Goal: Task Accomplishment & Management: Manage account settings

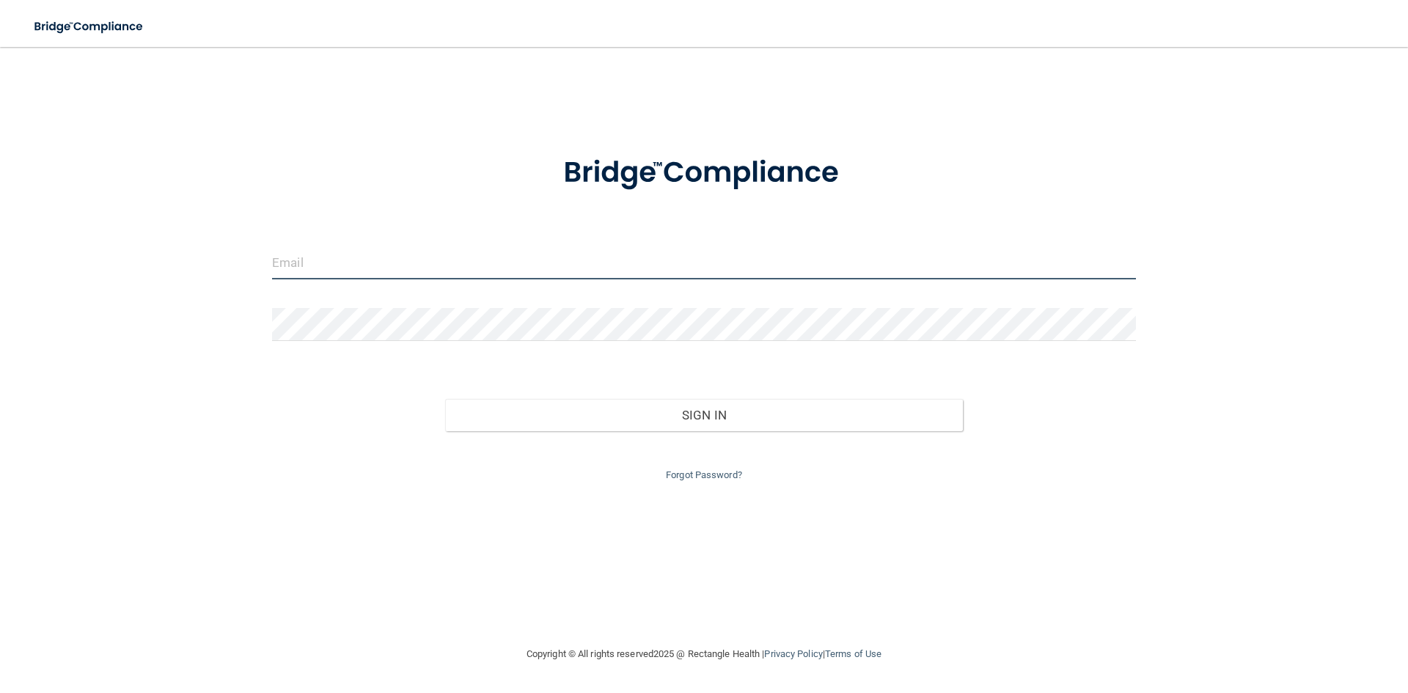
click at [770, 267] on input "email" at bounding box center [704, 262] width 864 height 33
type input "[EMAIL_ADDRESS][DOMAIN_NAME]"
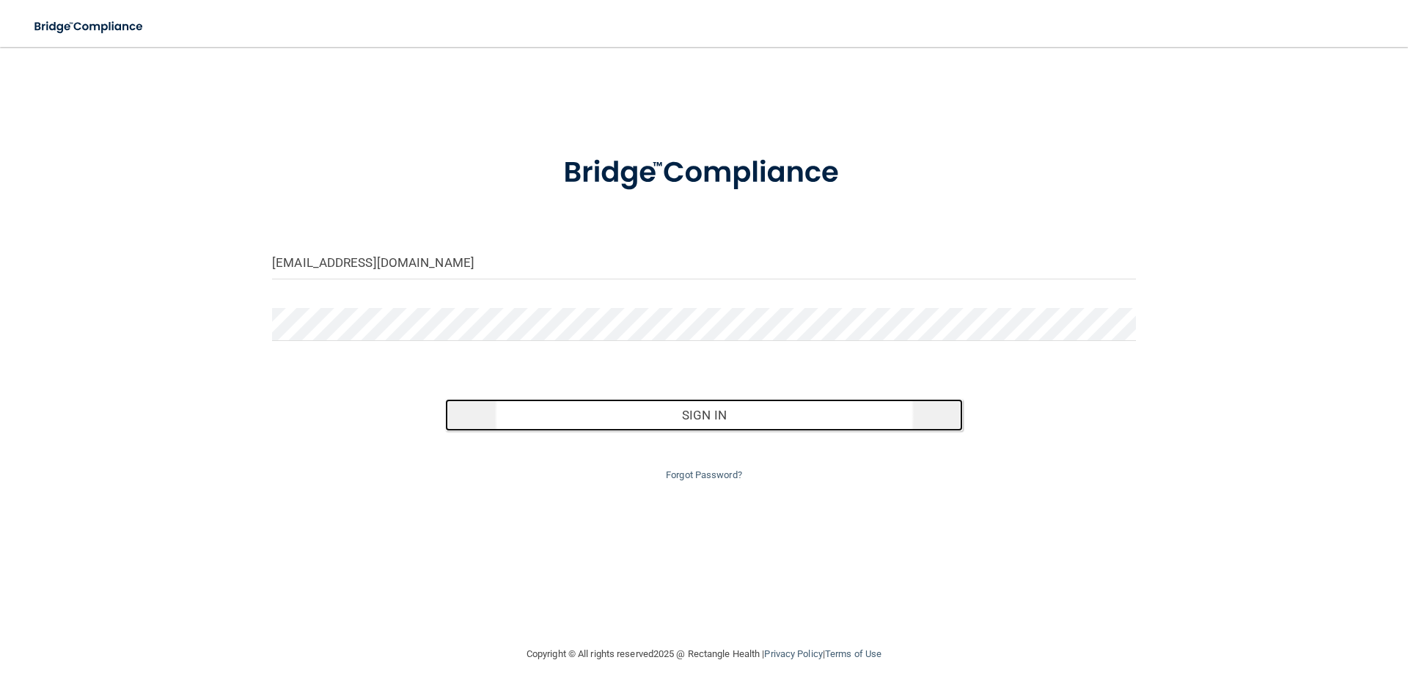
click at [831, 425] on button "Sign In" at bounding box center [704, 415] width 518 height 32
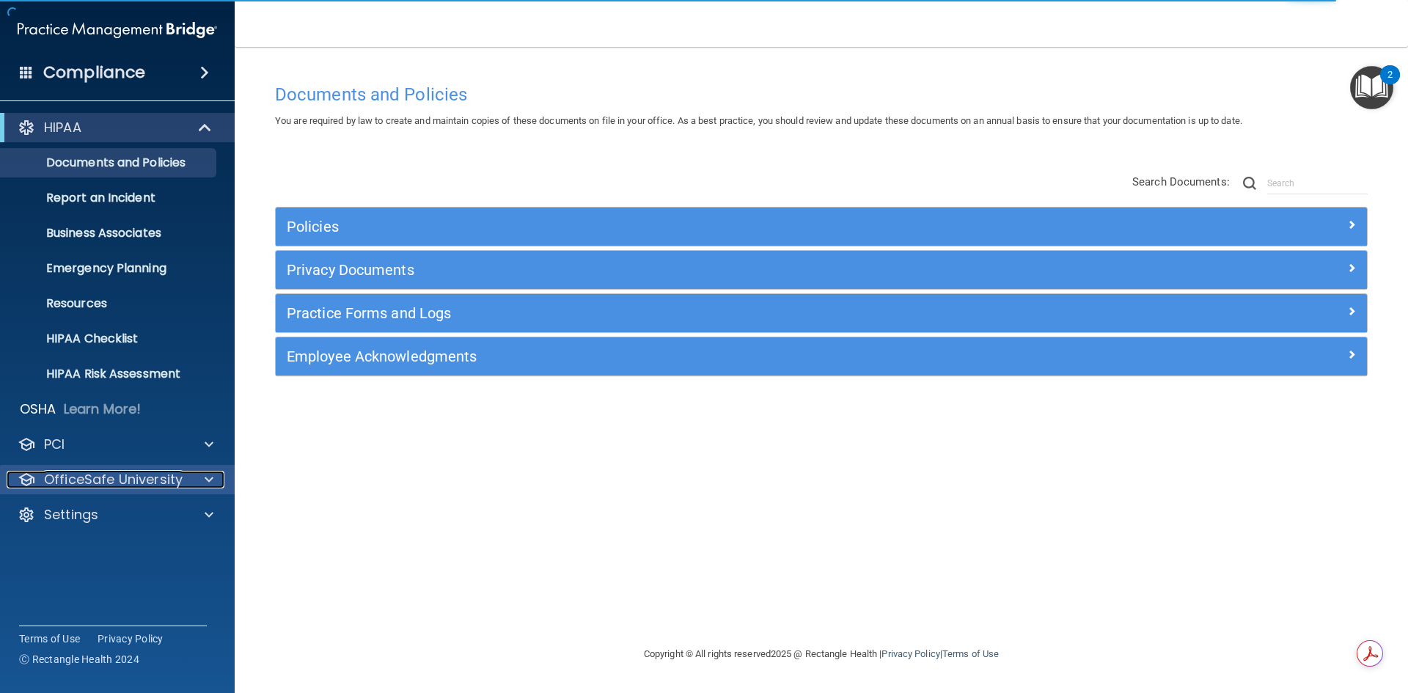
click at [79, 482] on p "OfficeSafe University" at bounding box center [113, 480] width 139 height 18
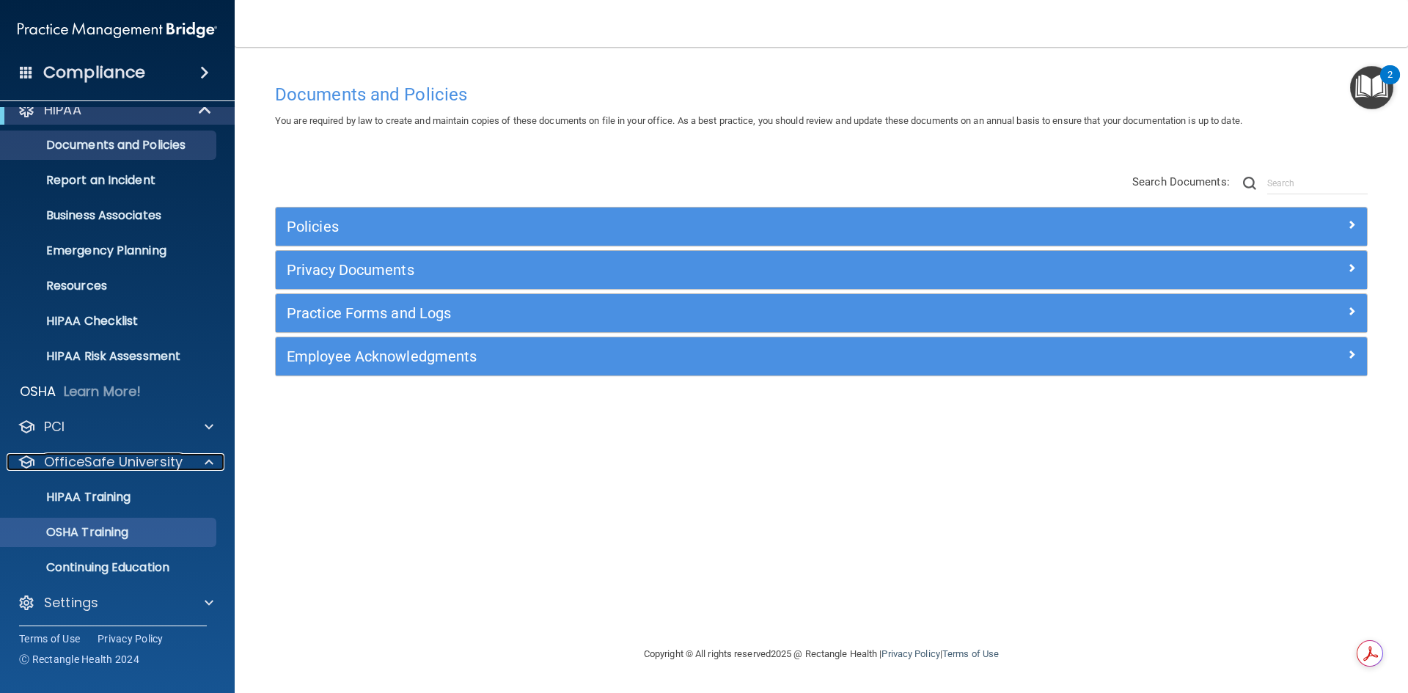
scroll to position [21, 0]
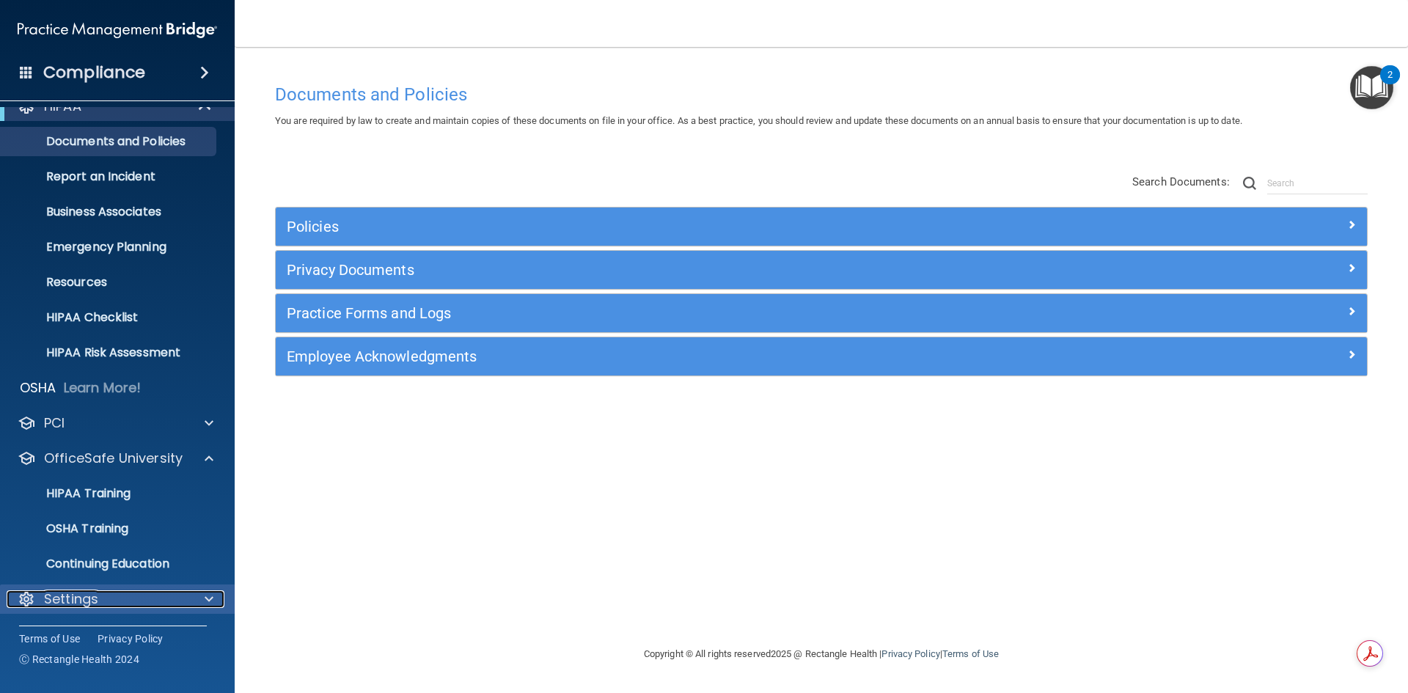
click at [99, 595] on div "Settings" at bounding box center [98, 599] width 182 height 18
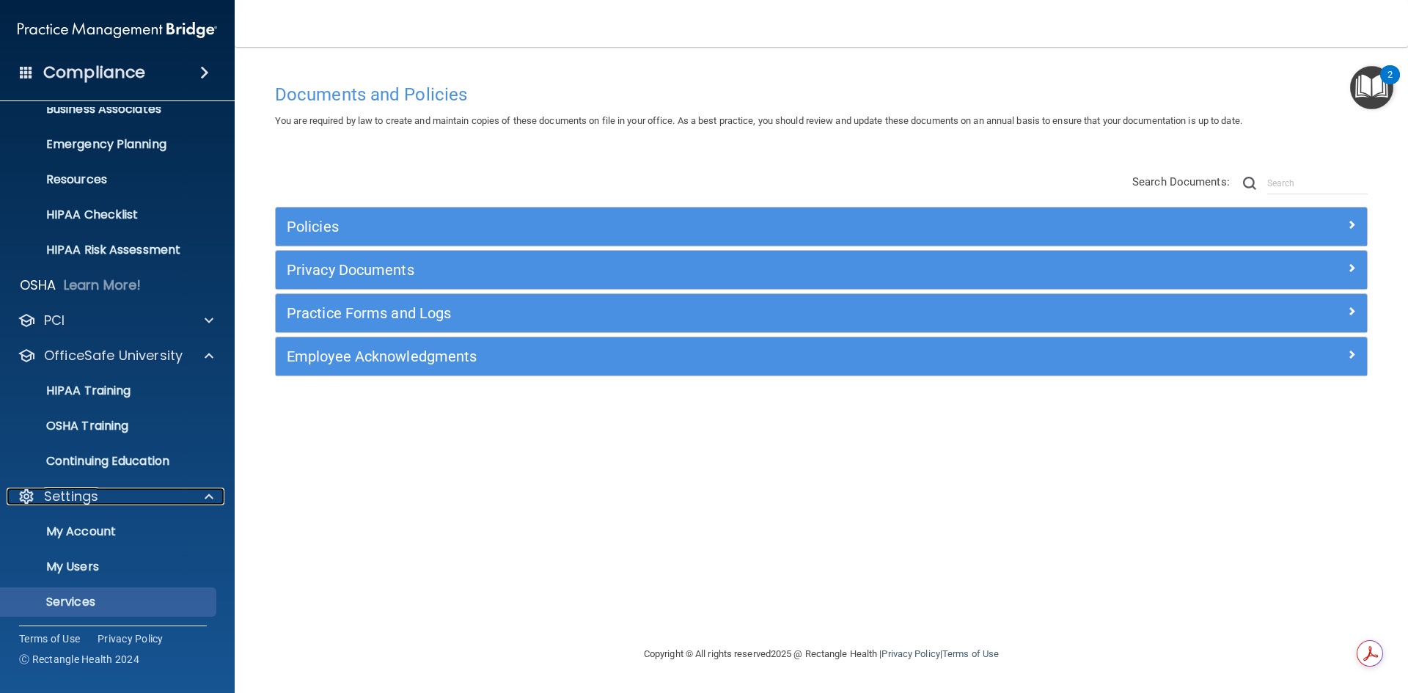
scroll to position [162, 0]
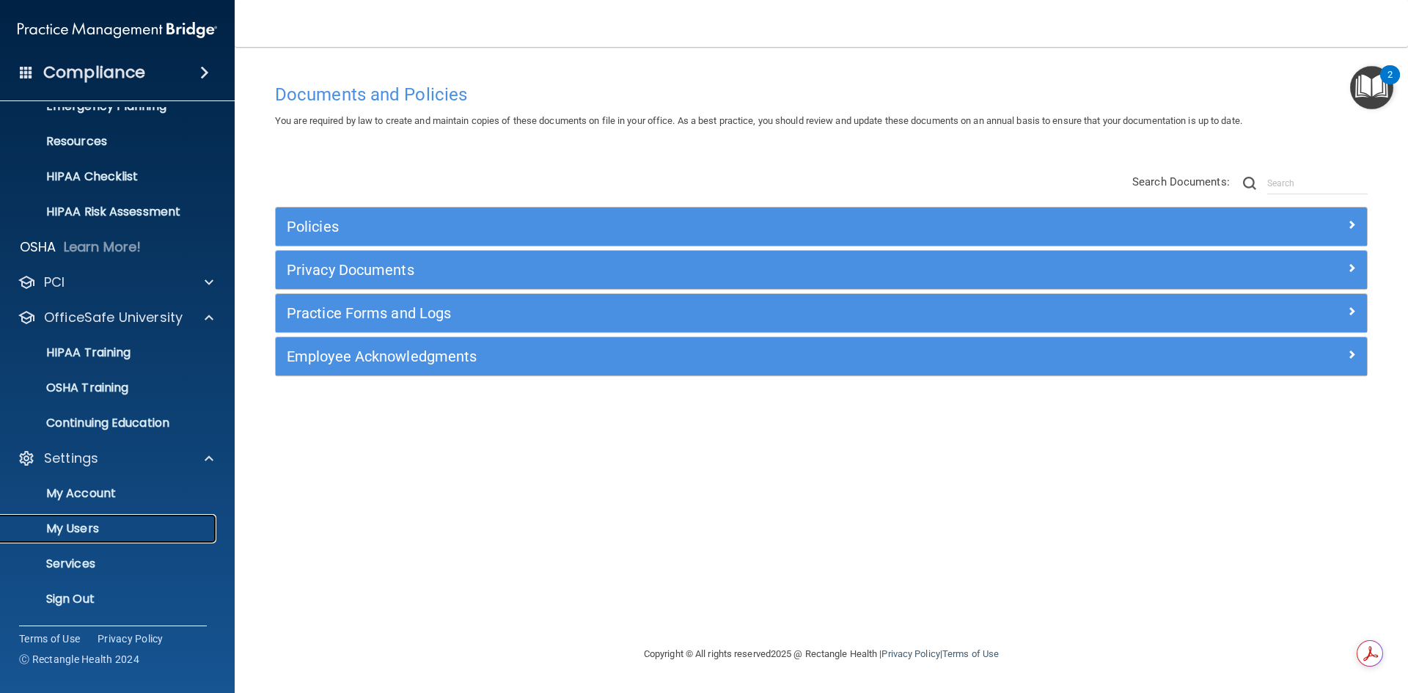
click at [89, 526] on p "My Users" at bounding box center [110, 528] width 200 height 15
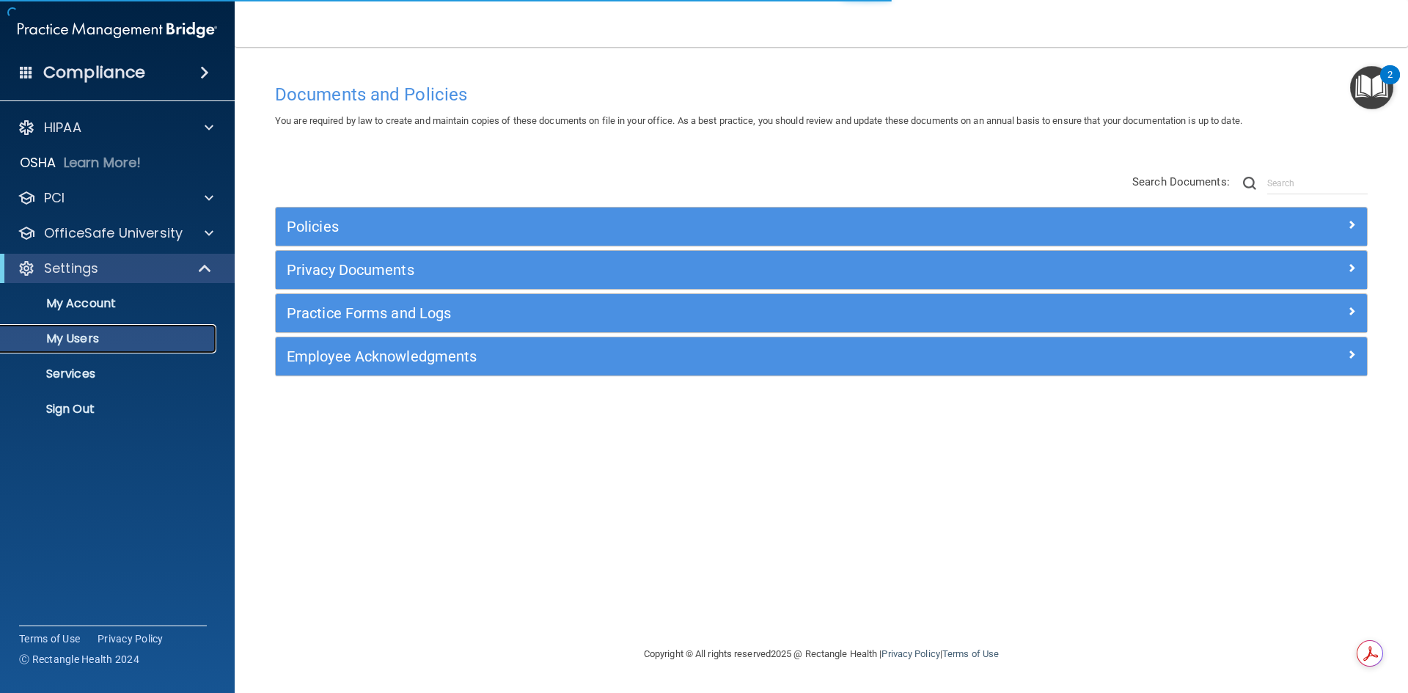
select select "20"
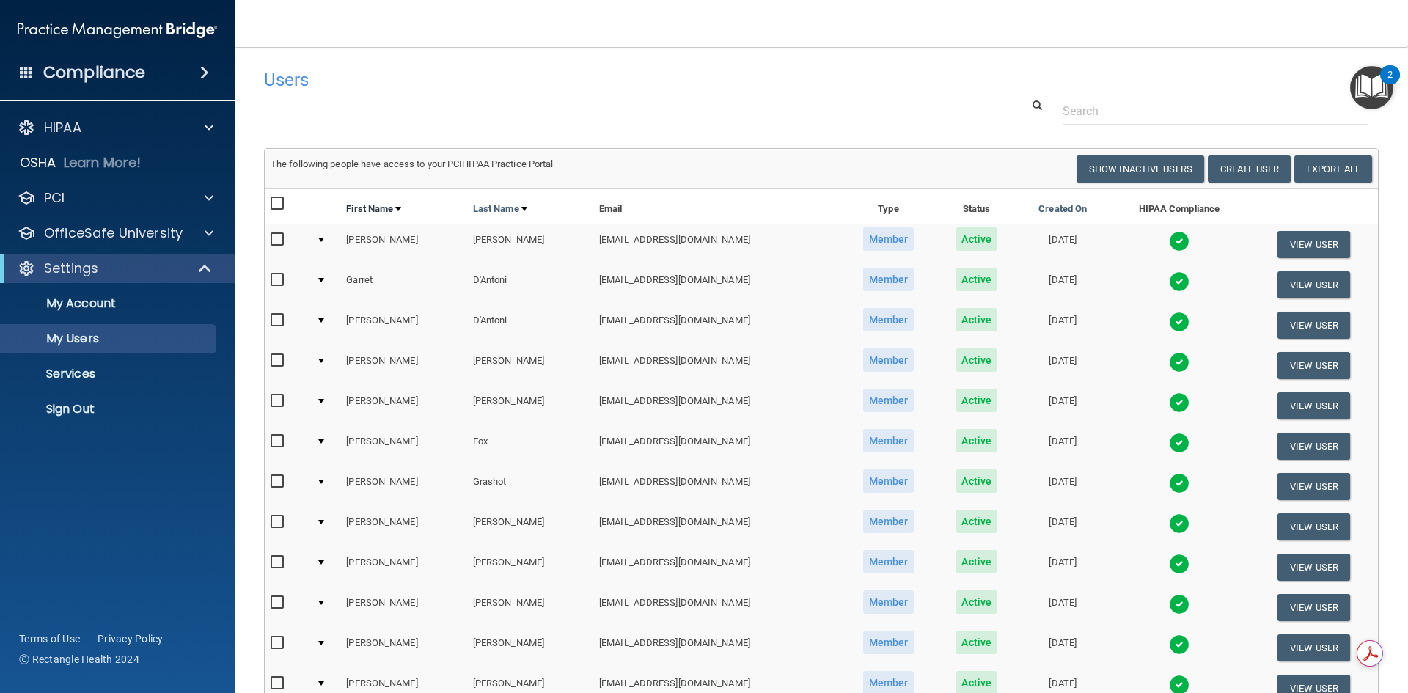
click at [364, 210] on link "First Name" at bounding box center [373, 209] width 55 height 18
select select "20"
click at [1299, 606] on button "View User" at bounding box center [1313, 607] width 73 height 27
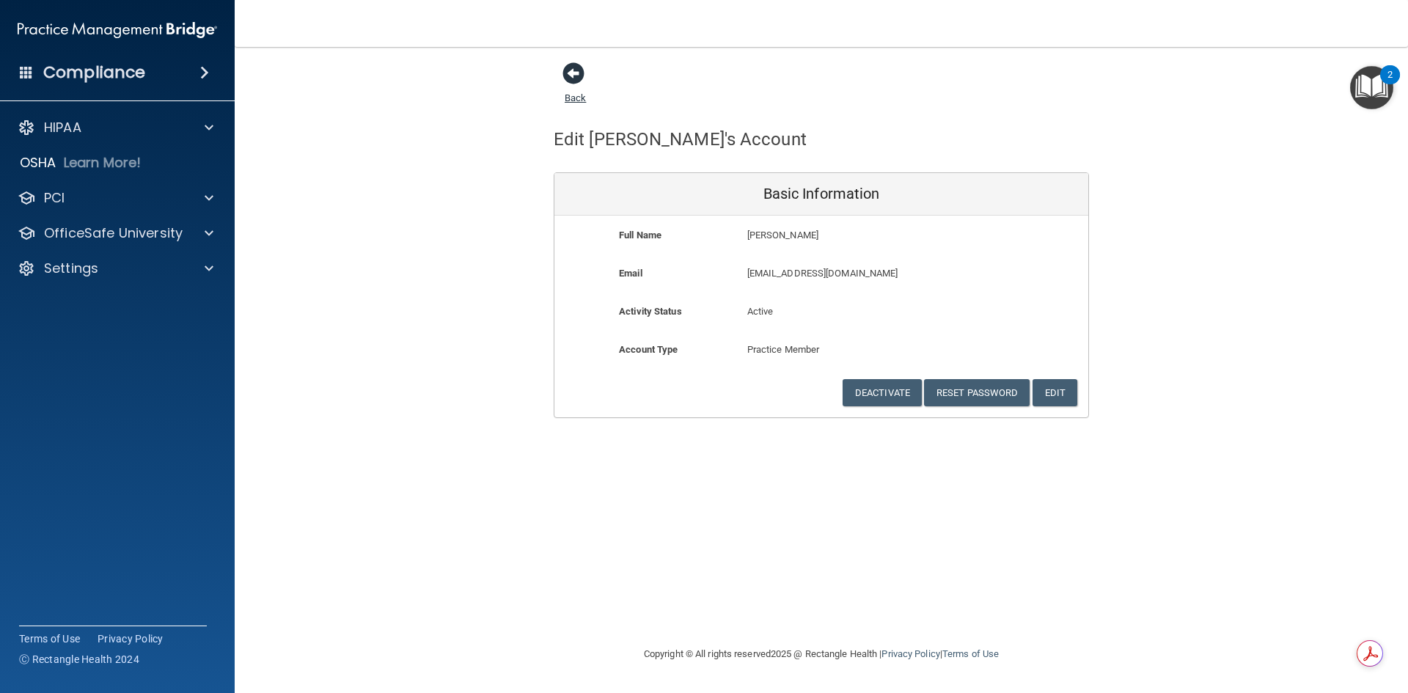
click at [570, 79] on span at bounding box center [573, 73] width 22 height 22
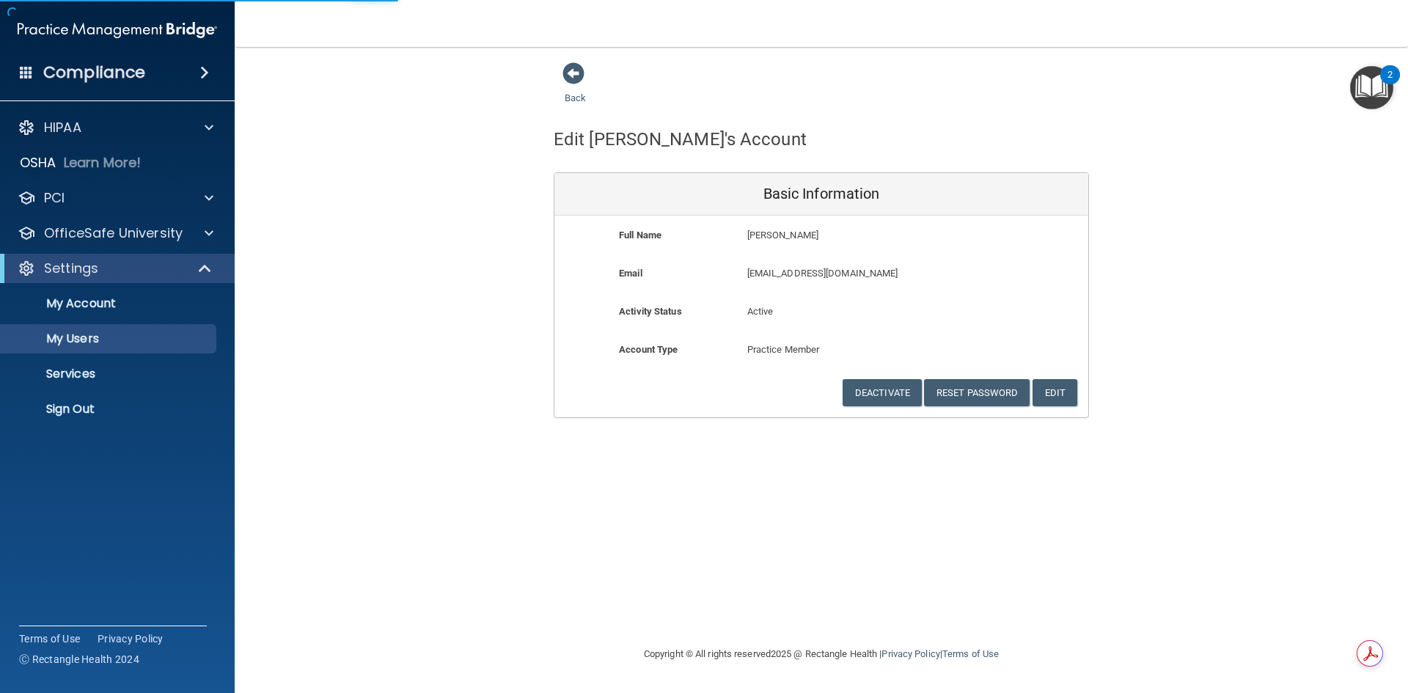
select select "20"
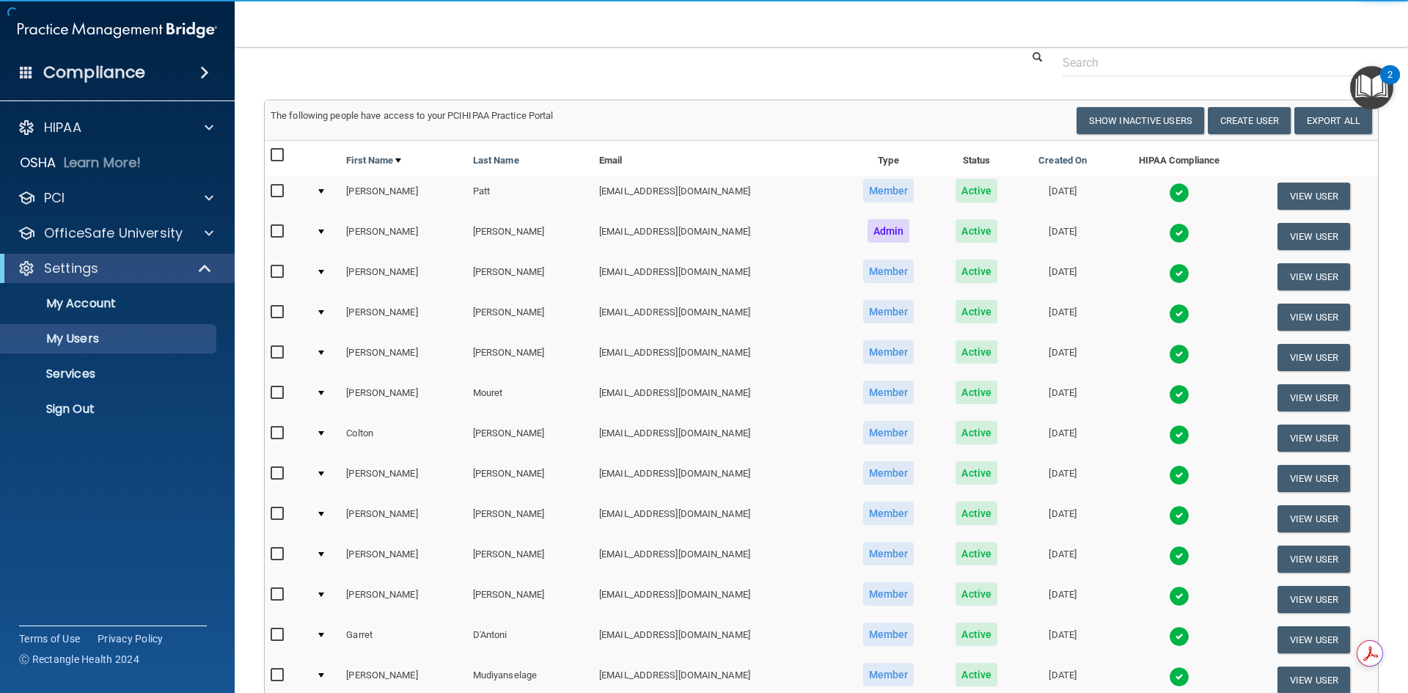
scroll to position [73, 0]
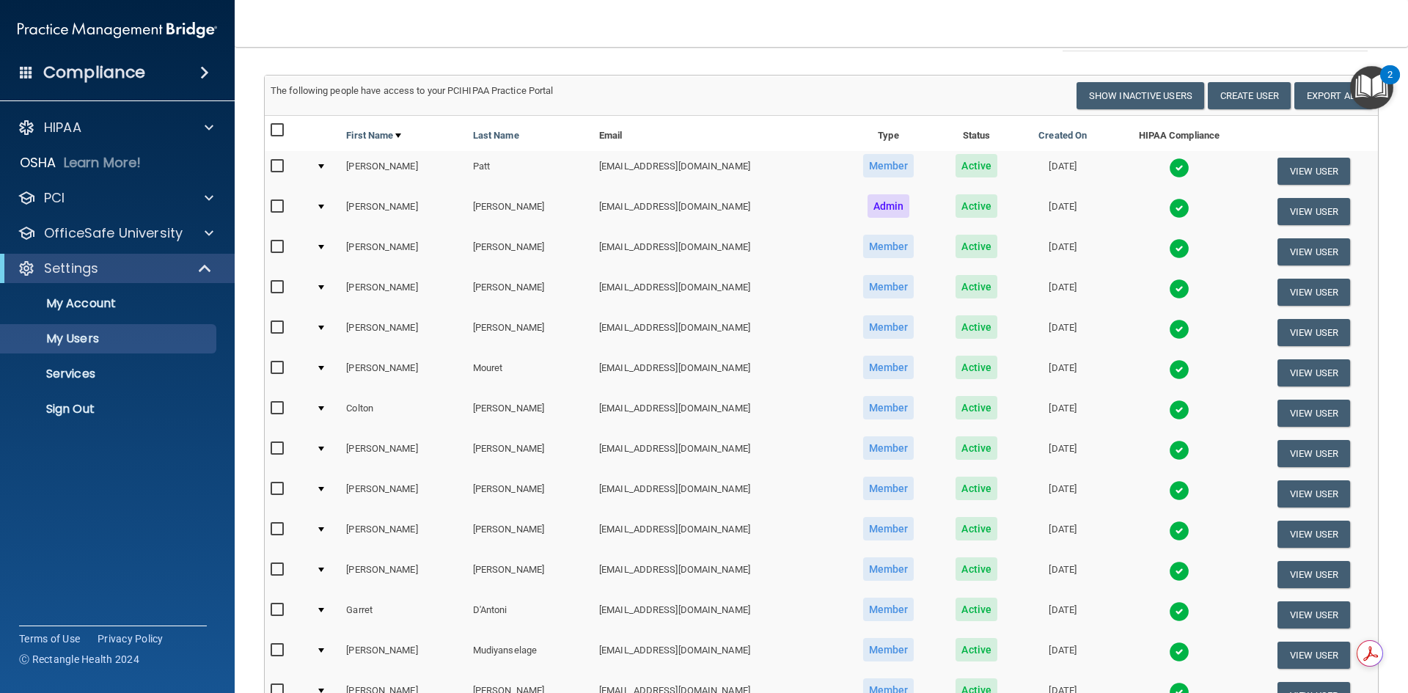
click at [324, 529] on div at bounding box center [321, 529] width 6 height 4
click at [320, 528] on div at bounding box center [321, 529] width 6 height 4
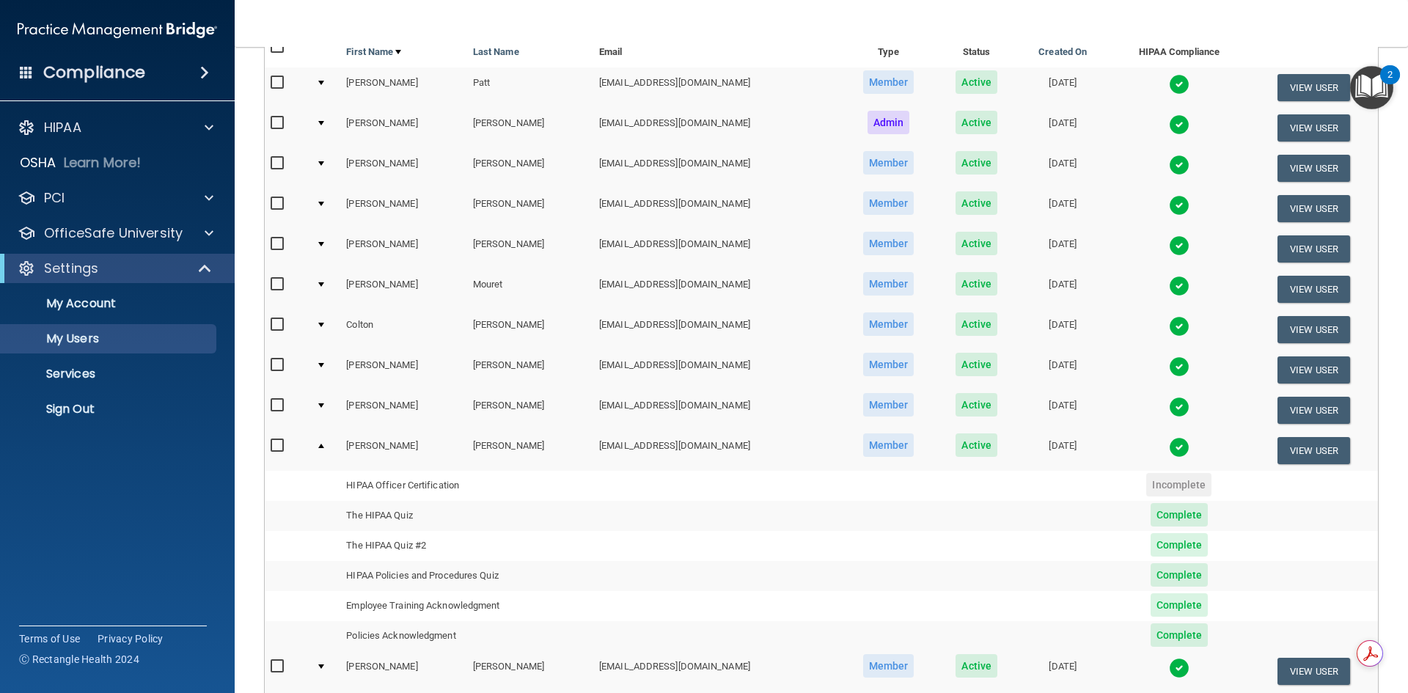
scroll to position [293, 0]
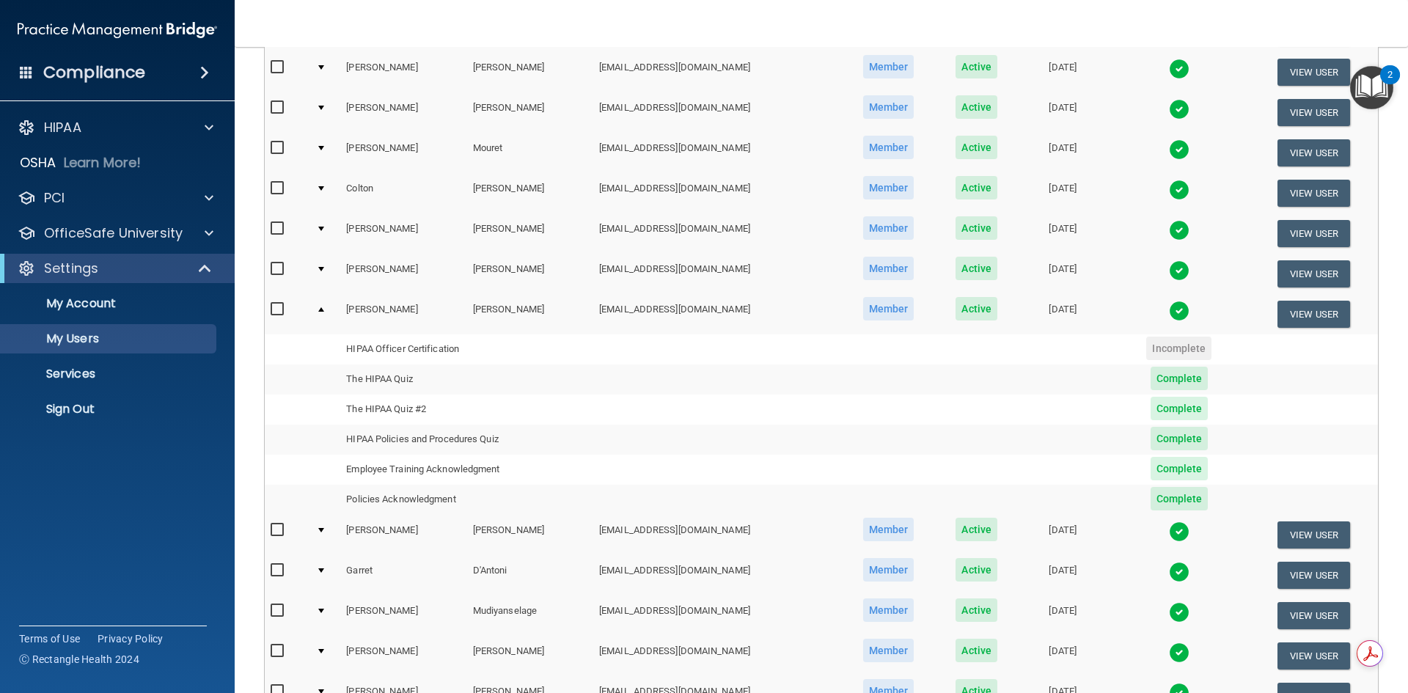
click at [278, 307] on input "checkbox" at bounding box center [279, 310] width 17 height 12
checkbox input "true"
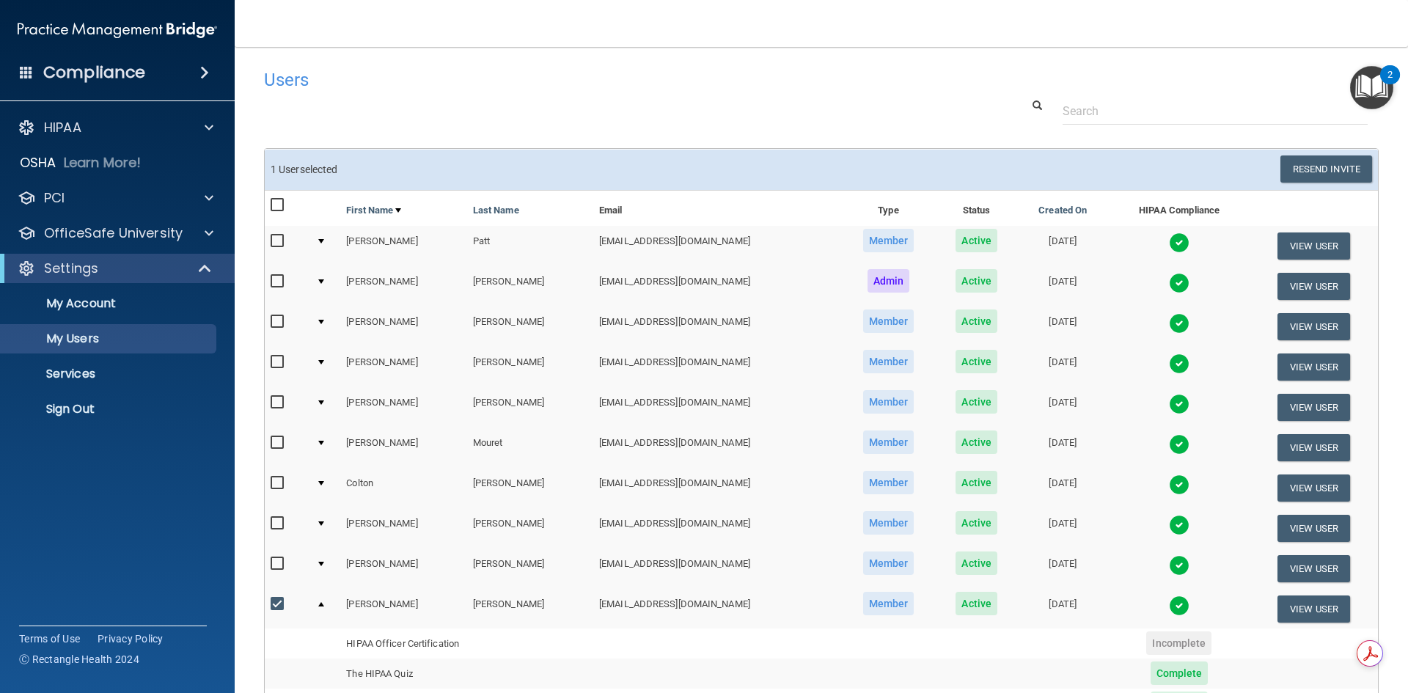
scroll to position [147, 0]
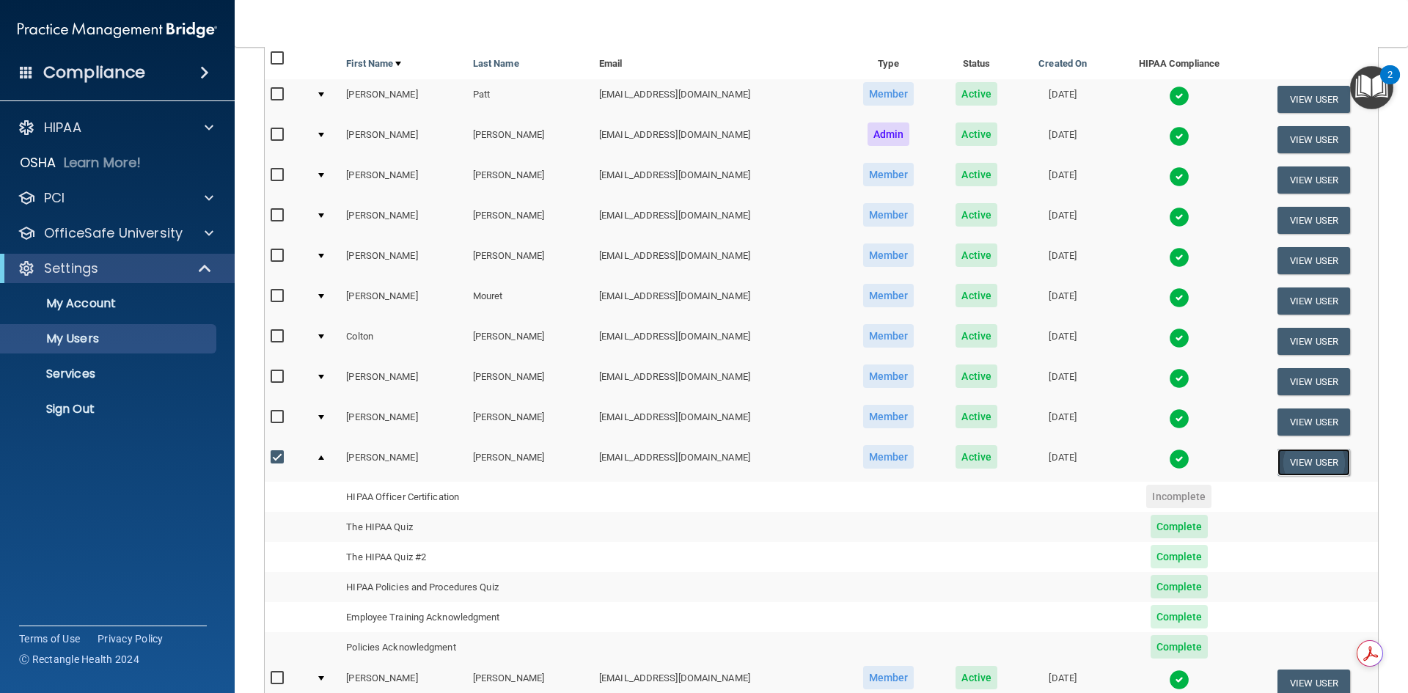
click at [1285, 456] on button "View User" at bounding box center [1313, 462] width 73 height 27
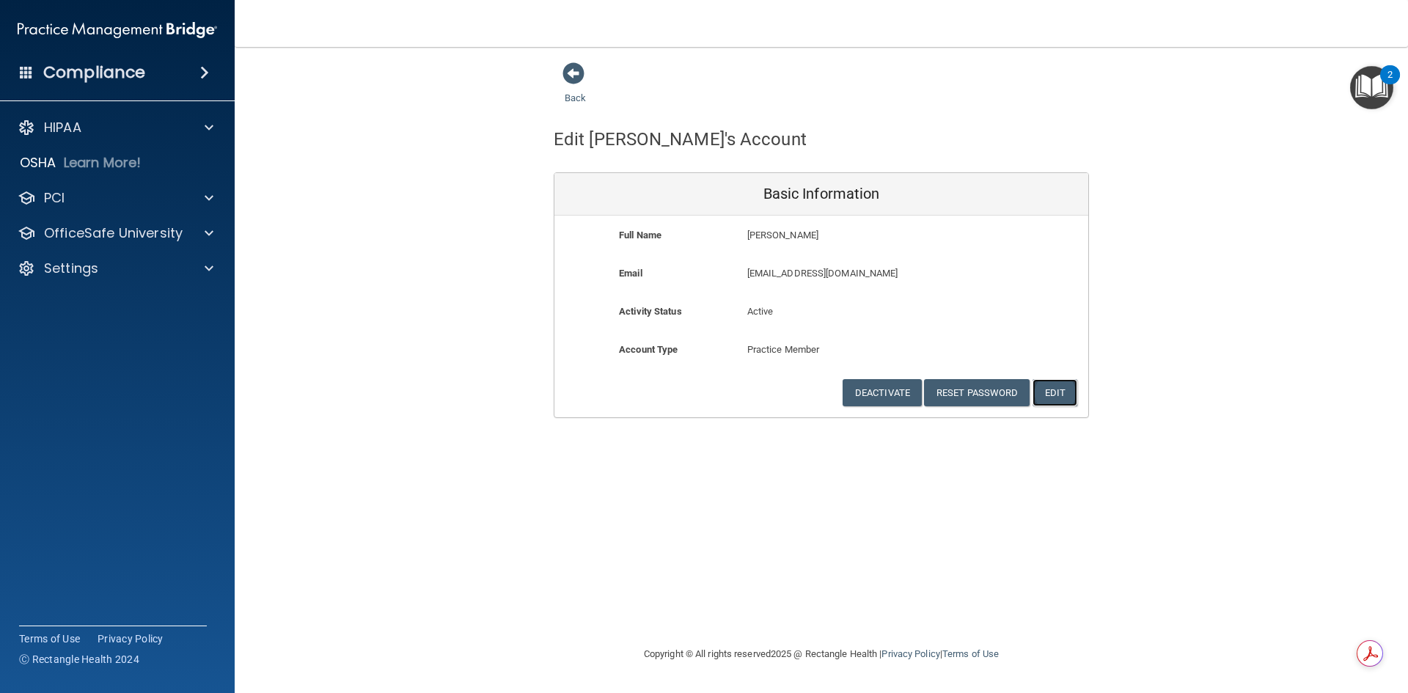
click at [1059, 400] on button "Edit" at bounding box center [1054, 392] width 45 height 27
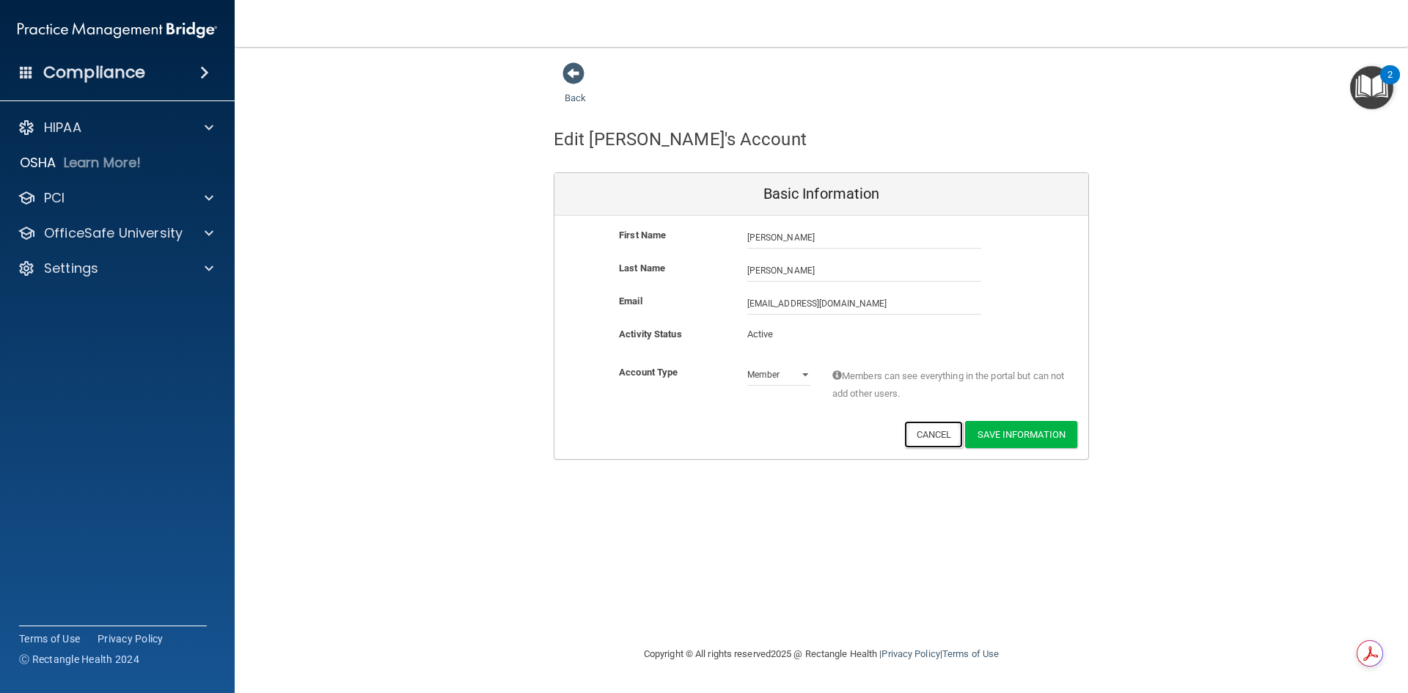
click at [927, 441] on button "Cancel" at bounding box center [933, 434] width 59 height 27
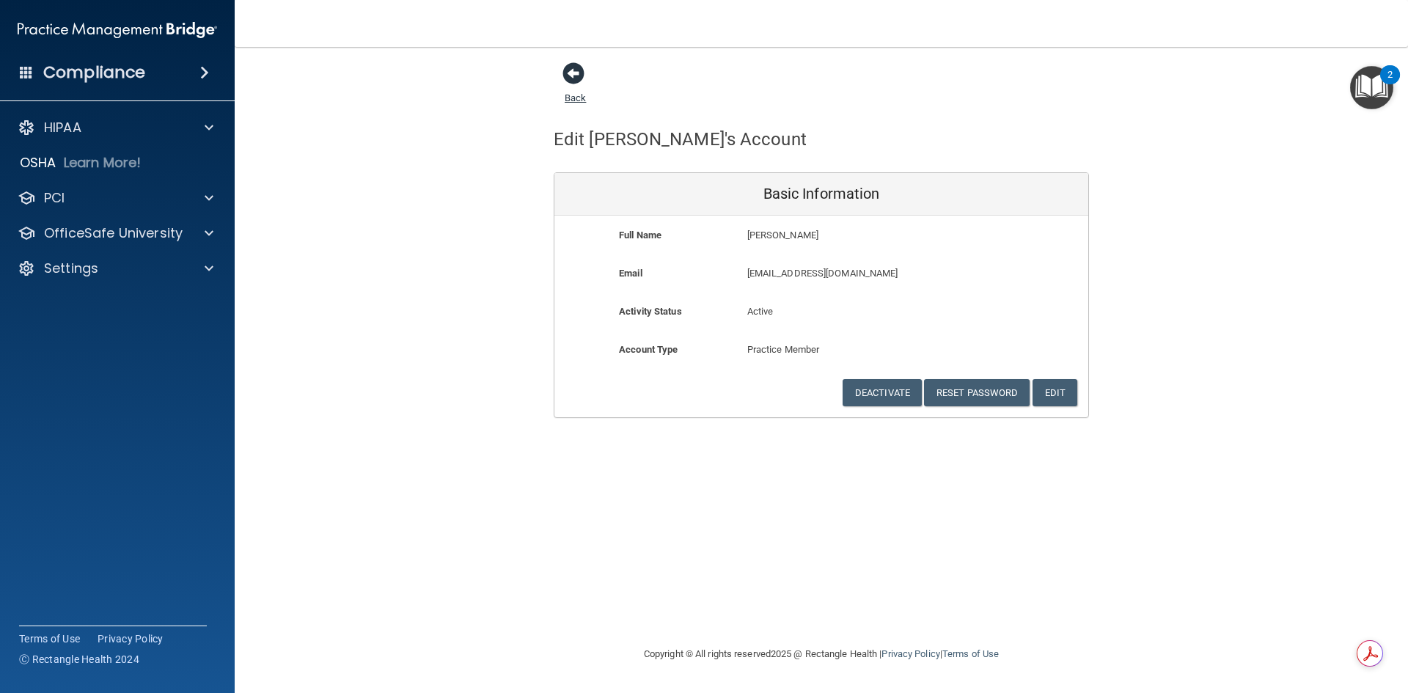
click at [577, 103] on link "Back" at bounding box center [575, 89] width 21 height 29
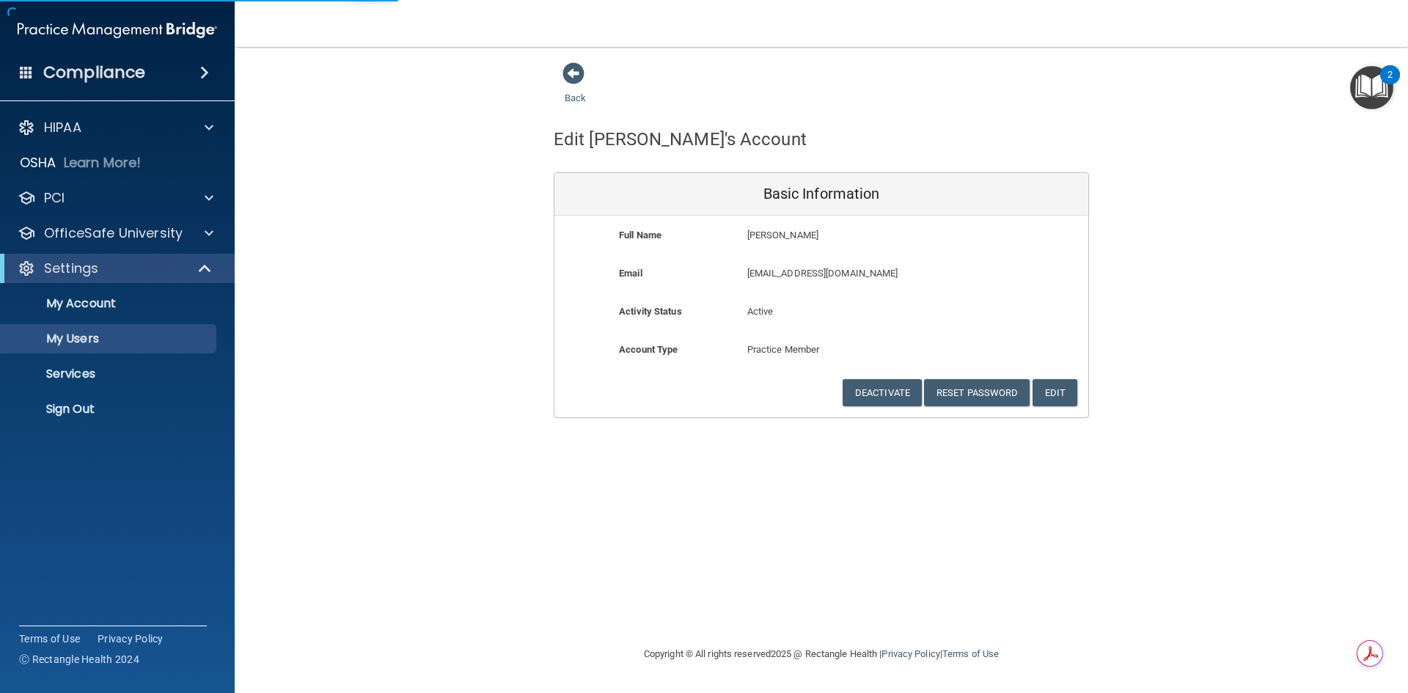
select select "20"
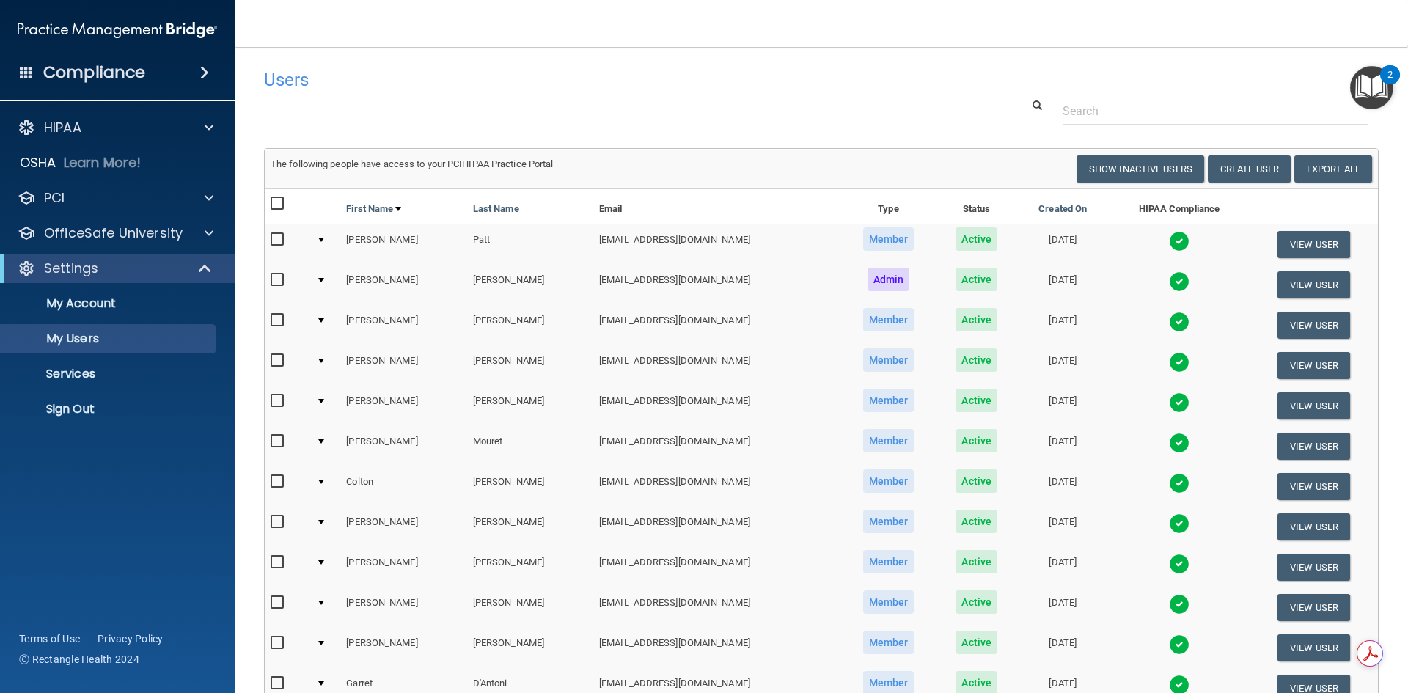
click at [319, 603] on div at bounding box center [321, 602] width 6 height 4
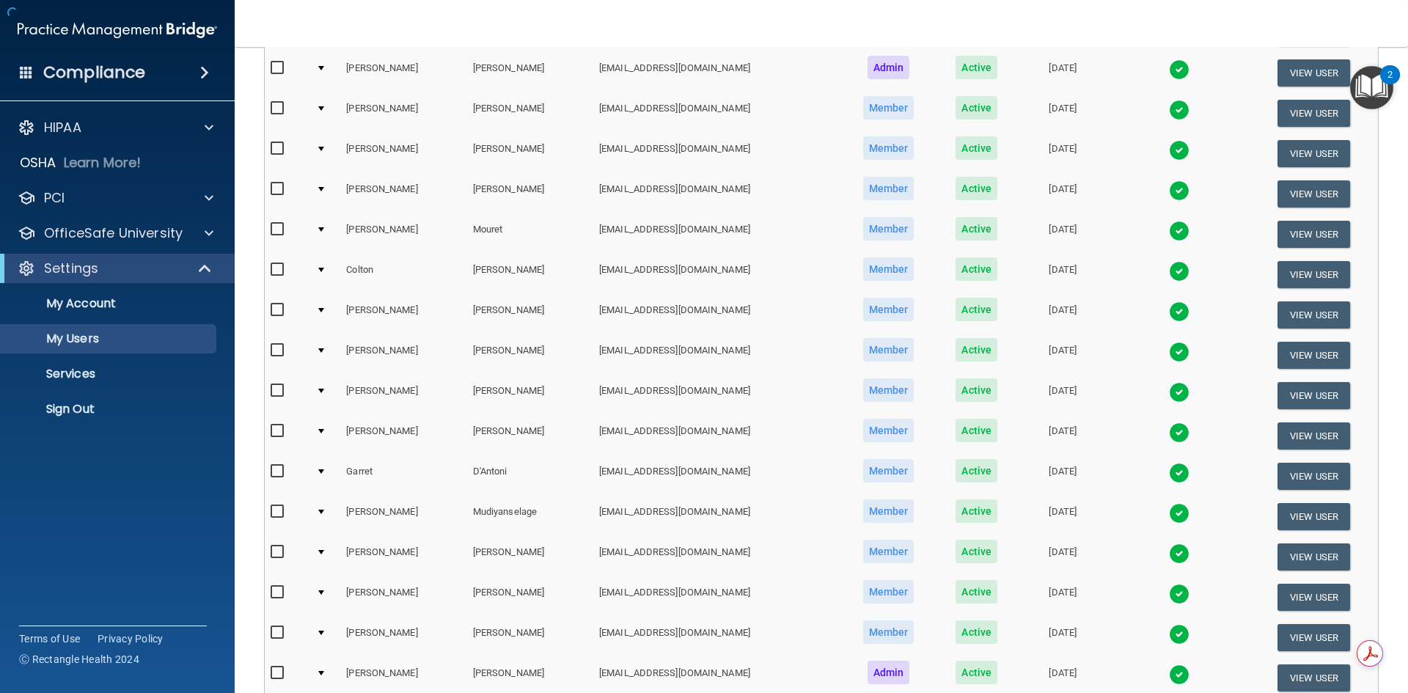
scroll to position [220, 0]
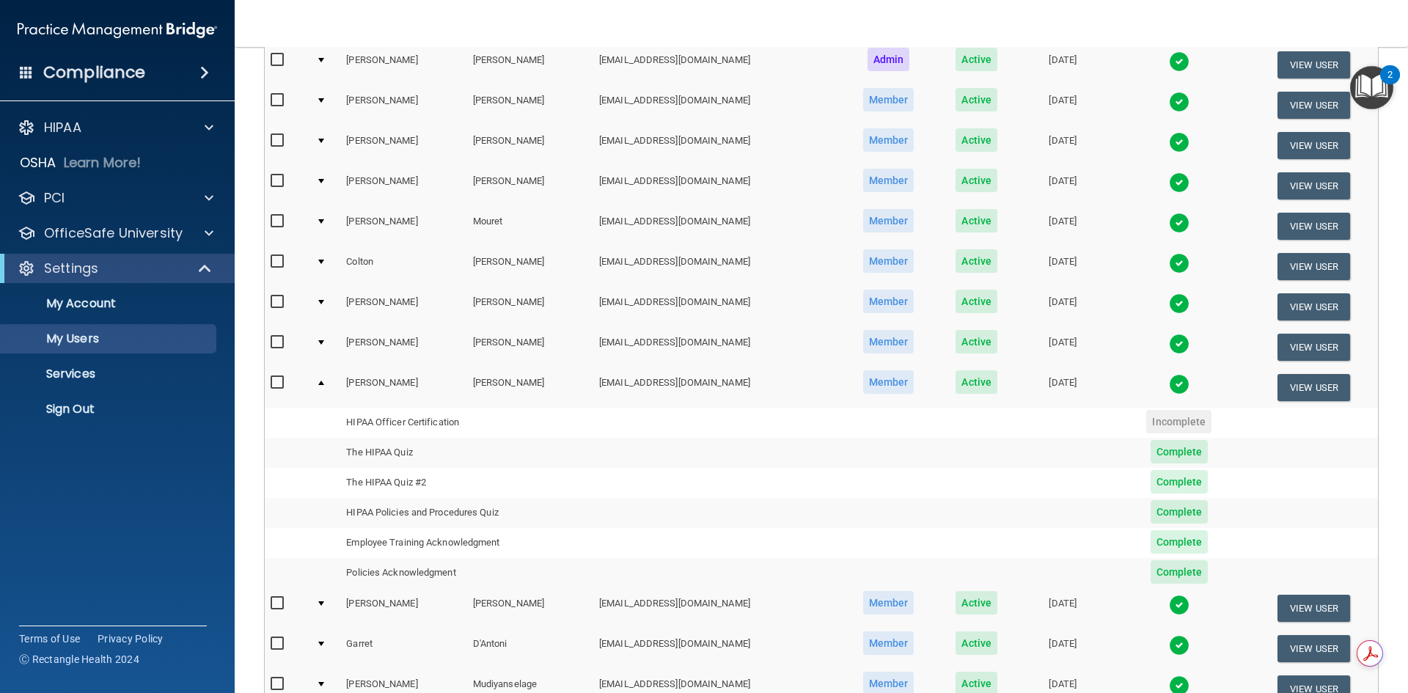
click at [386, 536] on td "Employee Training Acknowledgment" at bounding box center [466, 543] width 253 height 30
click at [386, 511] on td "HIPAA Policies and Procedures Quiz" at bounding box center [466, 513] width 253 height 30
click at [386, 479] on td "The HIPAA Quiz #2" at bounding box center [466, 483] width 253 height 30
drag, startPoint x: 390, startPoint y: 466, endPoint x: 430, endPoint y: 462, distance: 39.8
click at [392, 466] on td "The HIPAA Quiz" at bounding box center [466, 453] width 253 height 30
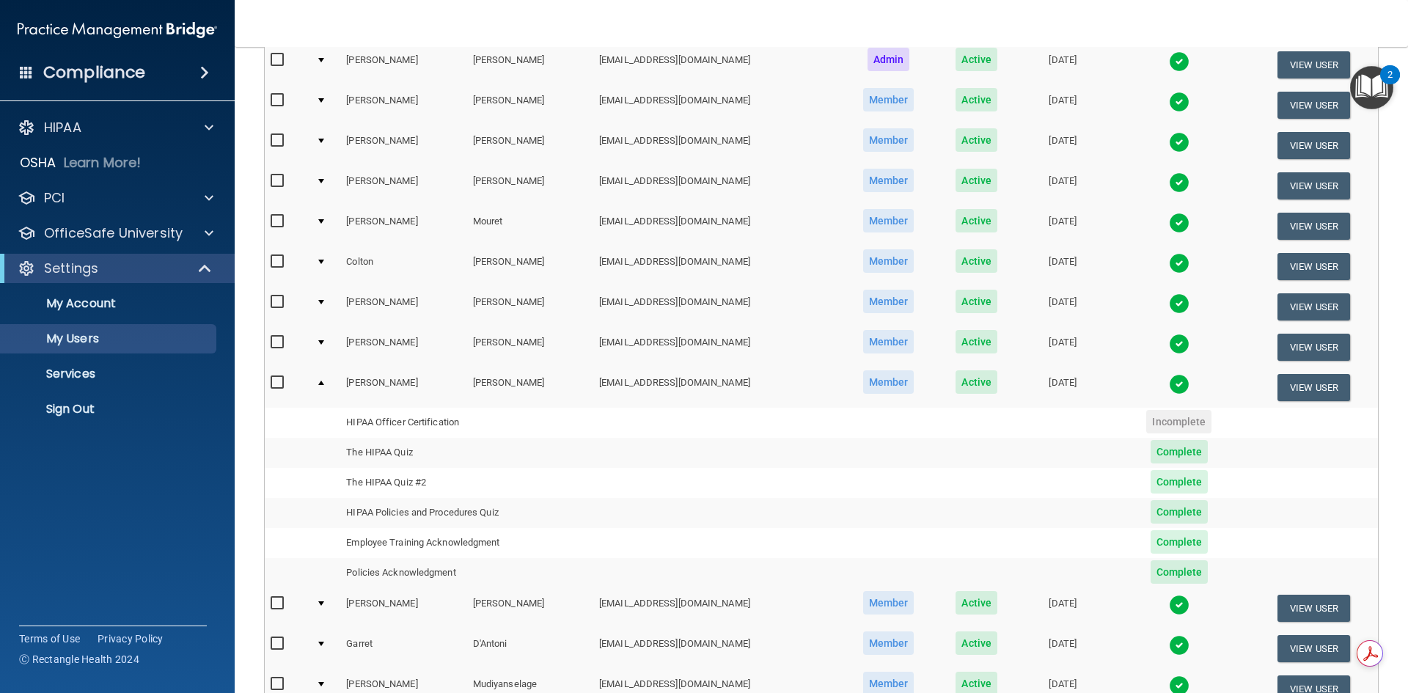
click at [1171, 385] on img at bounding box center [1179, 384] width 21 height 21
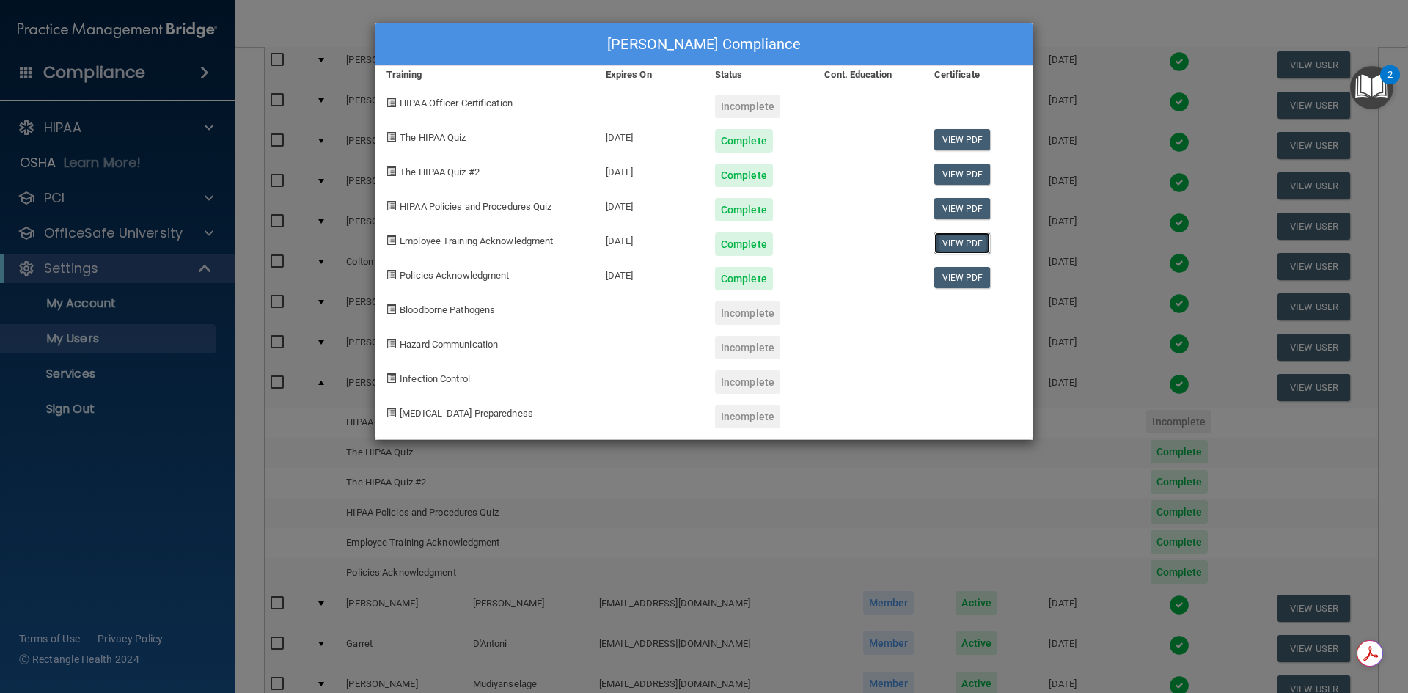
click at [963, 239] on link "View PDF" at bounding box center [962, 242] width 56 height 21
click at [947, 278] on link "View PDF" at bounding box center [962, 277] width 56 height 21
